Goal: Task Accomplishment & Management: Use online tool/utility

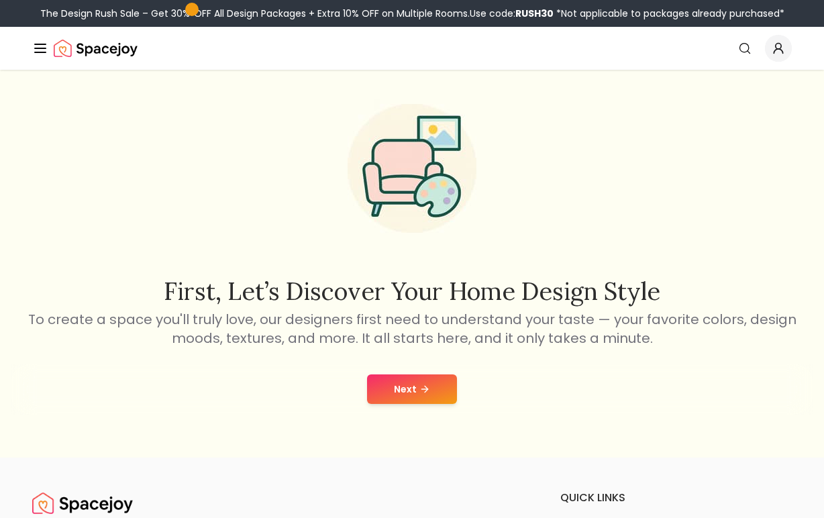
scroll to position [32, 0]
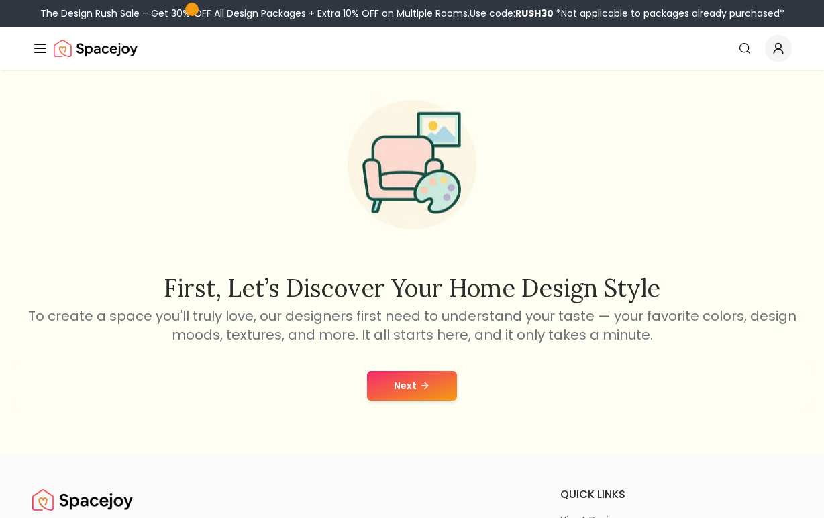
click at [425, 388] on icon at bounding box center [424, 385] width 11 height 11
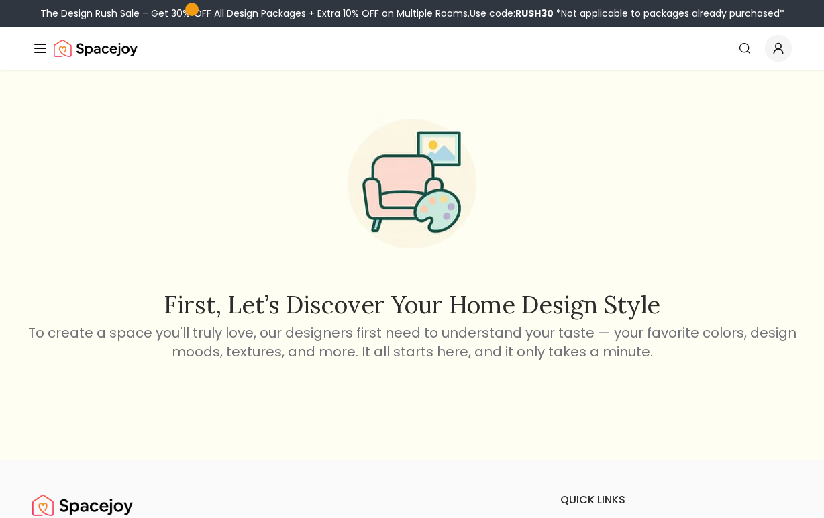
scroll to position [32, 0]
